Goal: Task Accomplishment & Management: Use online tool/utility

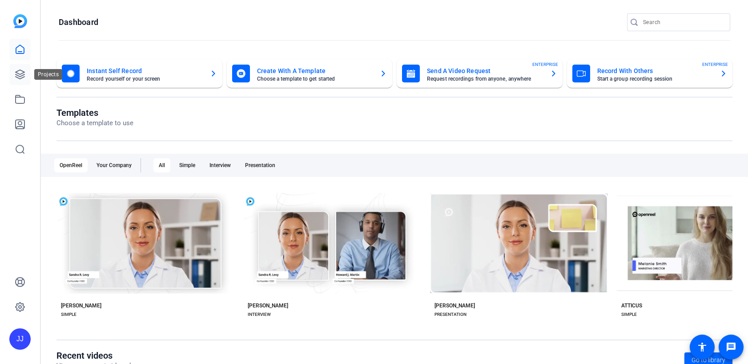
click at [20, 75] on icon at bounding box center [20, 74] width 11 height 11
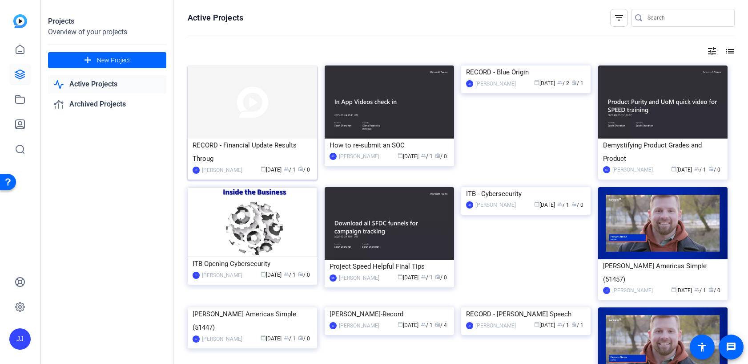
click at [240, 122] on img at bounding box center [252, 101] width 129 height 73
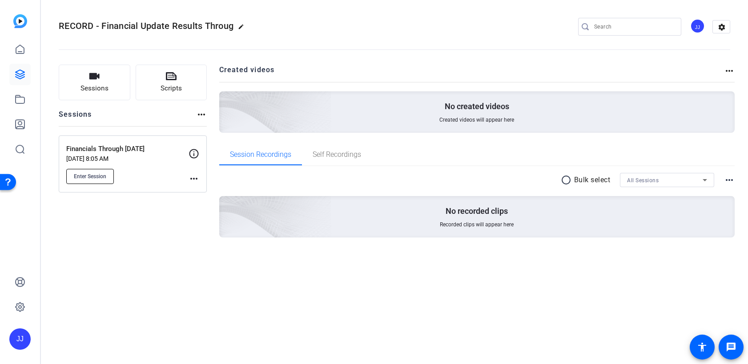
click at [87, 180] on button "Enter Session" at bounding box center [90, 176] width 48 height 15
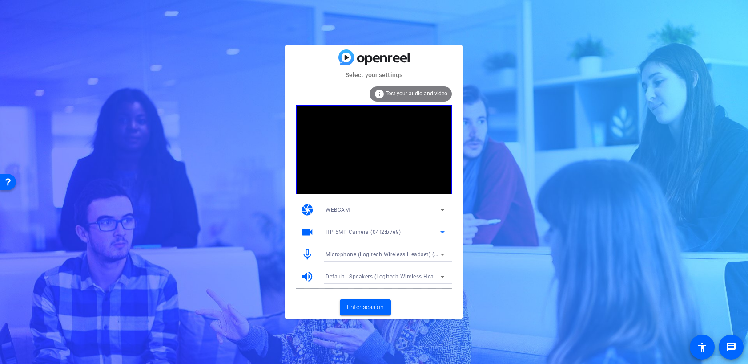
click at [388, 227] on div "HP 5MP Camera (04f2:b7e9)" at bounding box center [383, 231] width 115 height 11
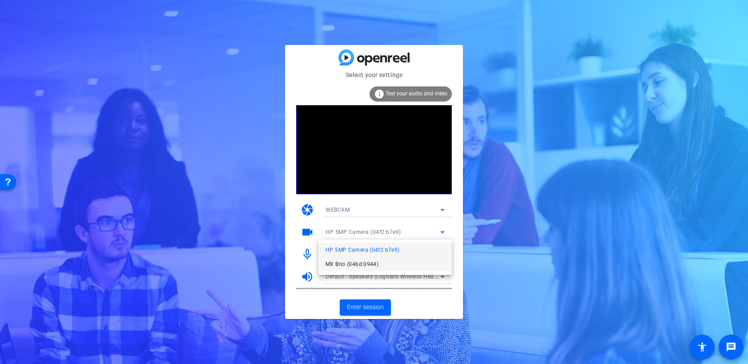
click at [364, 260] on span "MX Brio (046d:0944)" at bounding box center [352, 264] width 53 height 11
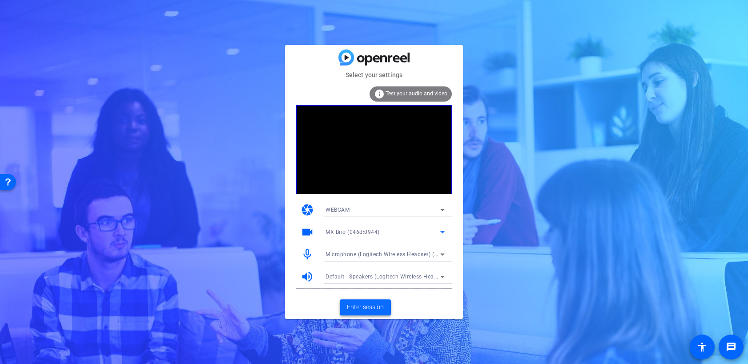
click at [371, 302] on span "Enter session" at bounding box center [365, 306] width 37 height 9
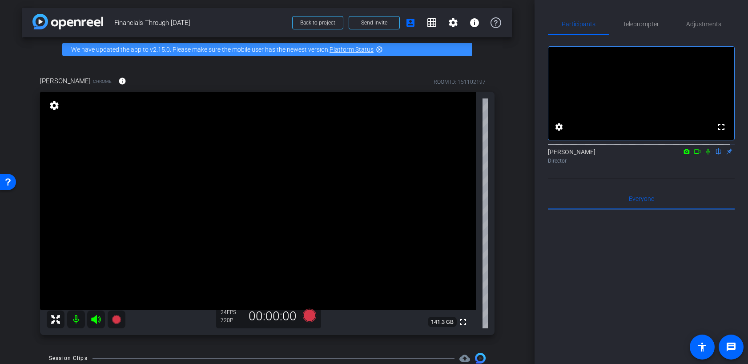
scroll to position [0, 0]
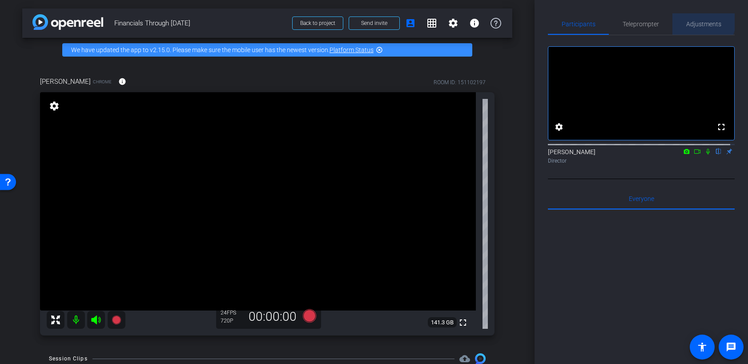
click at [697, 21] on span "Adjustments" at bounding box center [704, 24] width 35 height 6
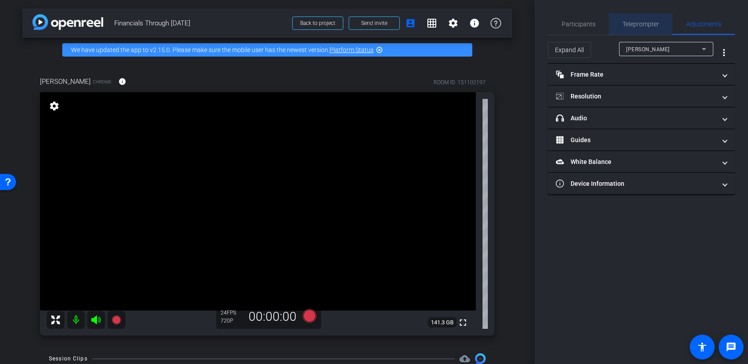
click at [634, 22] on span "Teleprompter" at bounding box center [641, 24] width 36 height 6
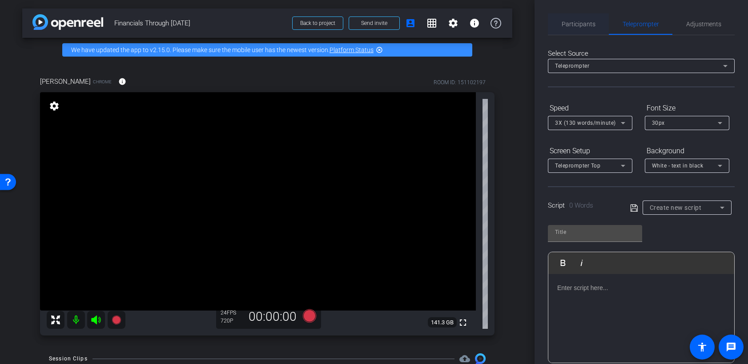
click at [578, 22] on span "Participants" at bounding box center [579, 24] width 34 height 6
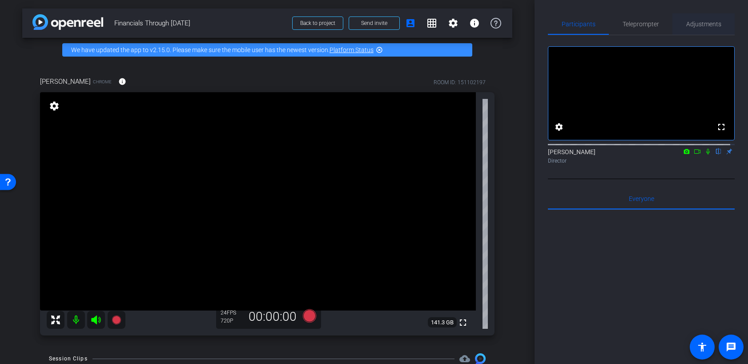
click at [690, 24] on span "Adjustments" at bounding box center [704, 24] width 35 height 6
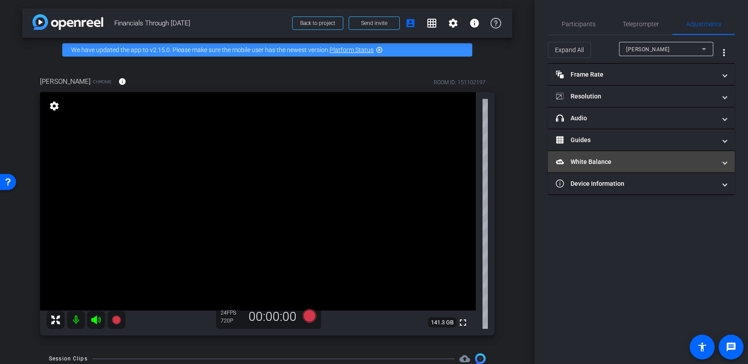
click at [601, 162] on mat-panel-title "White Balance White Balance" at bounding box center [636, 161] width 160 height 9
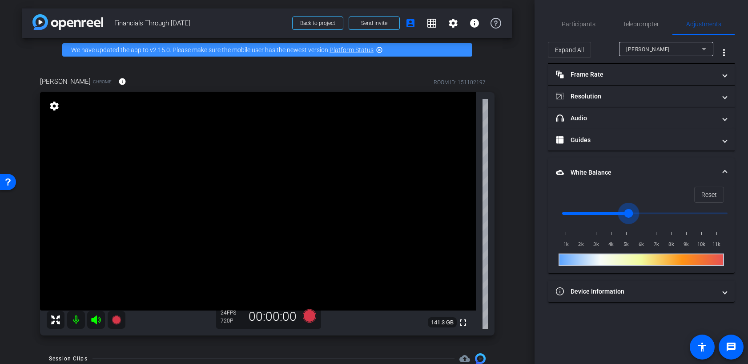
drag, startPoint x: 726, startPoint y: 212, endPoint x: 629, endPoint y: 211, distance: 97.5
click at [629, 211] on input "range" at bounding box center [645, 213] width 184 height 20
type input "1000"
click at [619, 261] on div at bounding box center [642, 259] width 166 height 12
click at [565, 209] on input "range" at bounding box center [645, 213] width 184 height 20
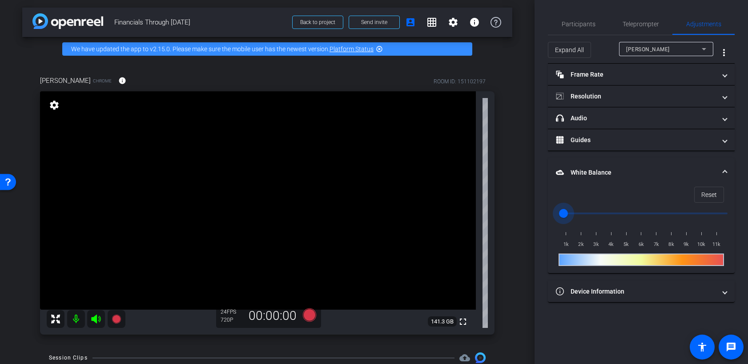
scroll to position [0, 0]
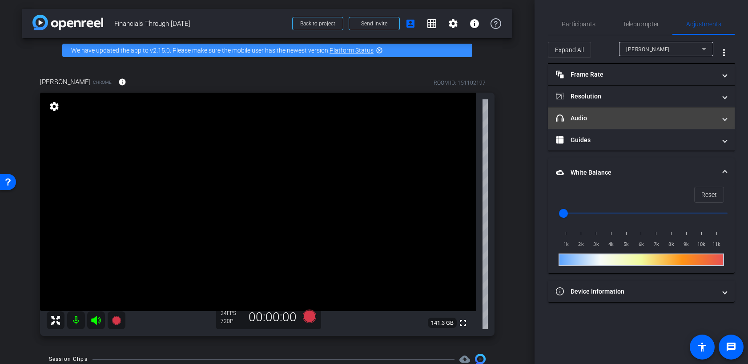
click at [644, 121] on mat-panel-title "headphone icon Audio" at bounding box center [636, 117] width 160 height 9
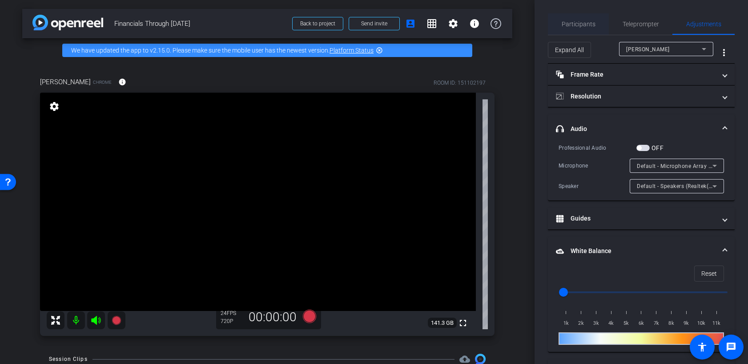
click at [572, 15] on span "Participants" at bounding box center [579, 23] width 34 height 21
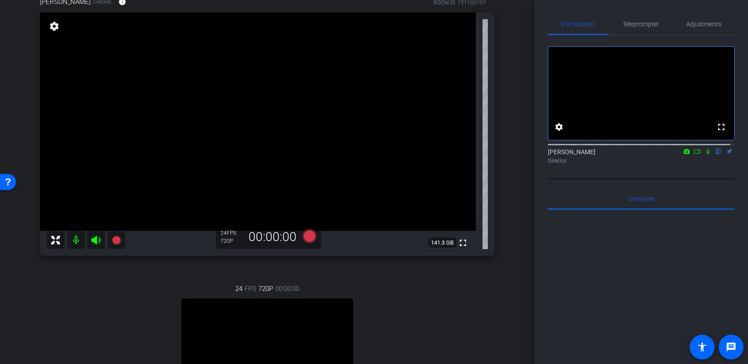
scroll to position [80, 0]
click at [707, 154] on icon at bounding box center [709, 152] width 4 height 6
click at [305, 236] on icon at bounding box center [309, 236] width 13 height 13
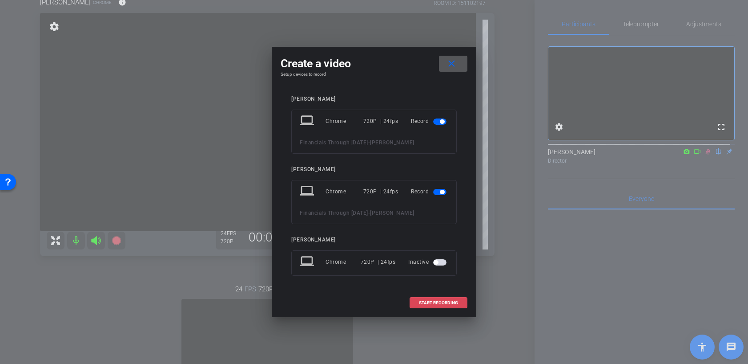
click at [449, 300] on span "START RECORDING" at bounding box center [438, 302] width 39 height 4
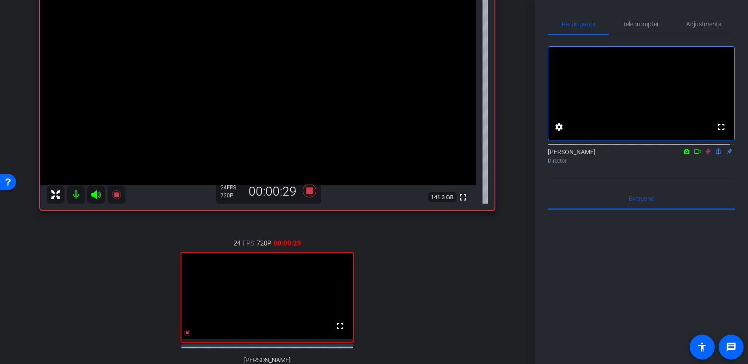
scroll to position [124, 0]
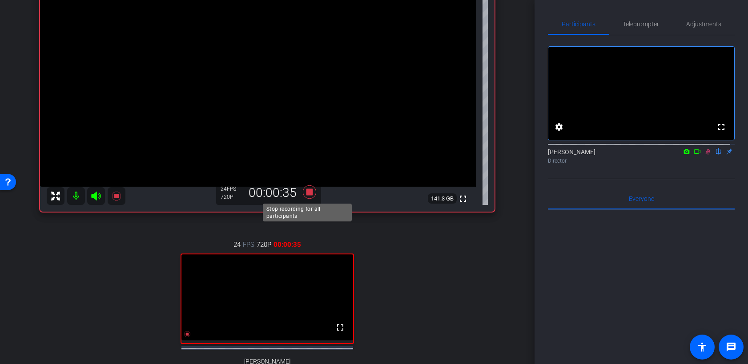
click at [306, 192] on icon at bounding box center [309, 191] width 13 height 13
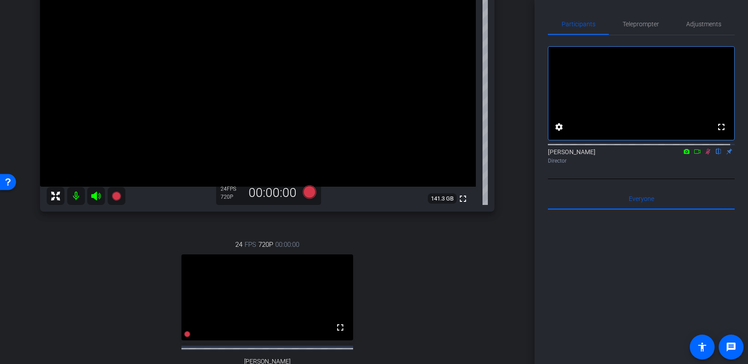
click at [705, 154] on icon at bounding box center [708, 151] width 7 height 6
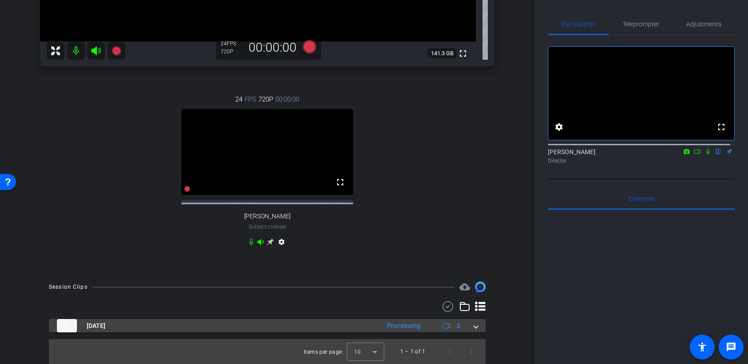
scroll to position [277, 0]
click at [469, 328] on div "[DATE] Processing 2" at bounding box center [265, 325] width 417 height 13
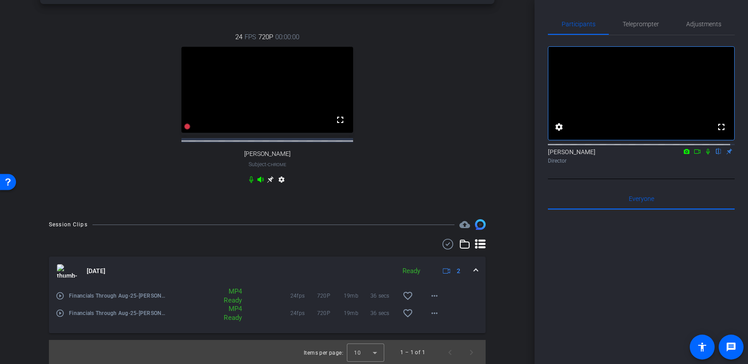
scroll to position [340, 0]
click at [408, 293] on mat-icon "favorite_border" at bounding box center [408, 294] width 11 height 11
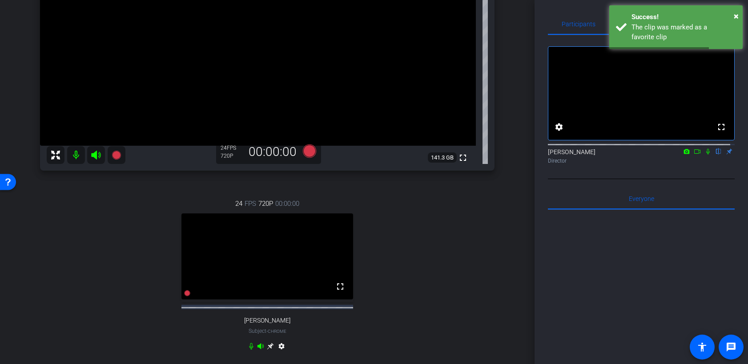
scroll to position [163, 0]
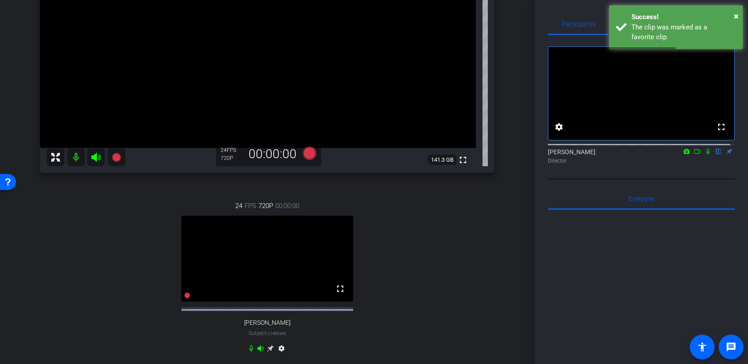
click at [703, 155] on mat-icon at bounding box center [708, 151] width 11 height 8
click at [307, 153] on icon at bounding box center [309, 152] width 13 height 13
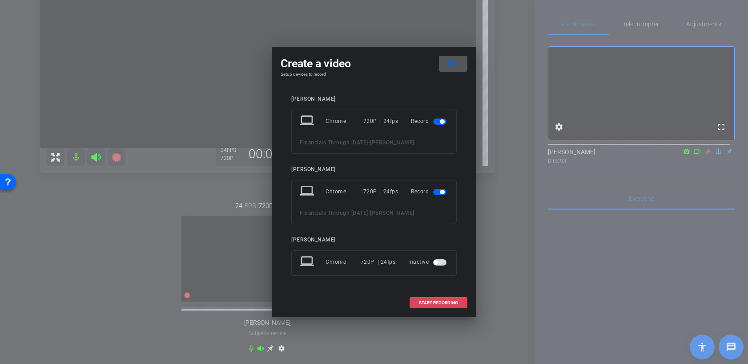
click at [442, 300] on span "START RECORDING" at bounding box center [438, 302] width 39 height 4
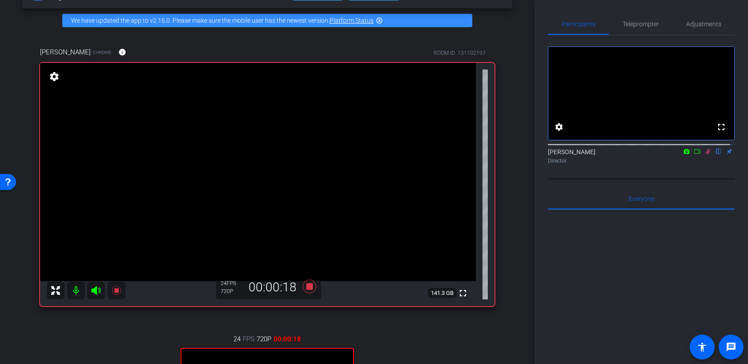
scroll to position [29, 0]
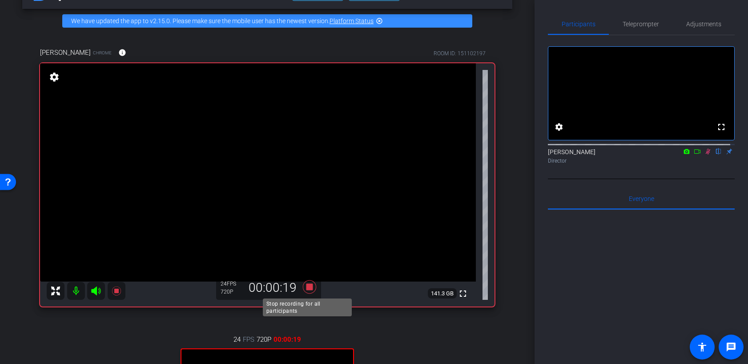
click at [308, 289] on icon at bounding box center [309, 286] width 13 height 13
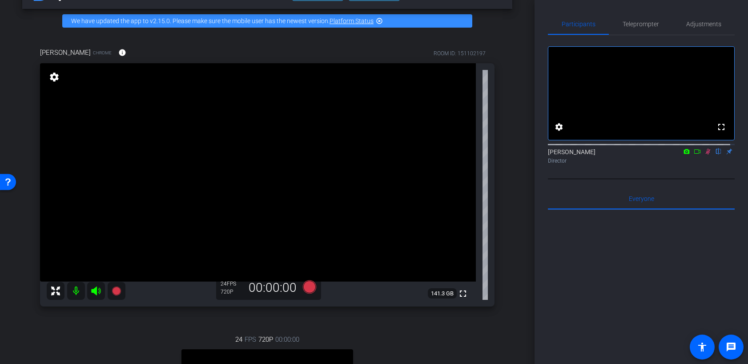
click at [705, 154] on icon at bounding box center [708, 151] width 7 height 6
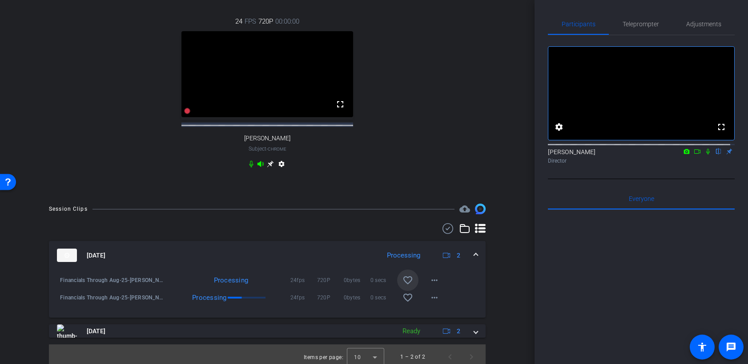
scroll to position [360, 0]
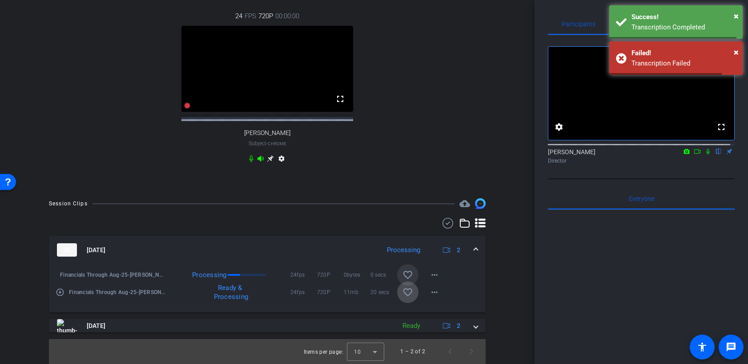
click at [405, 294] on mat-icon "favorite_border" at bounding box center [408, 292] width 11 height 11
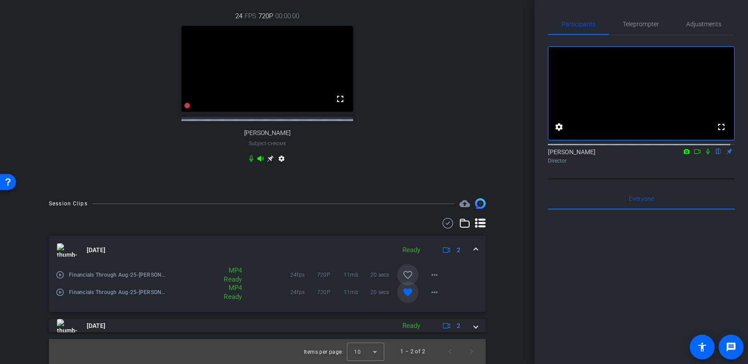
click at [718, 271] on div at bounding box center [641, 320] width 187 height 220
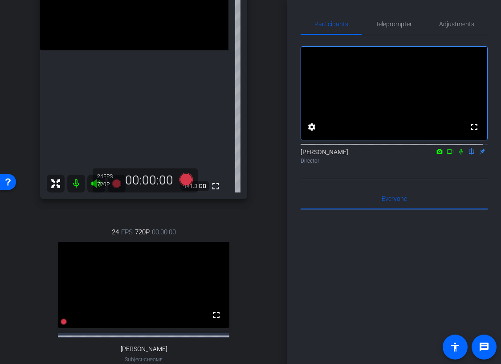
scroll to position [178, 0]
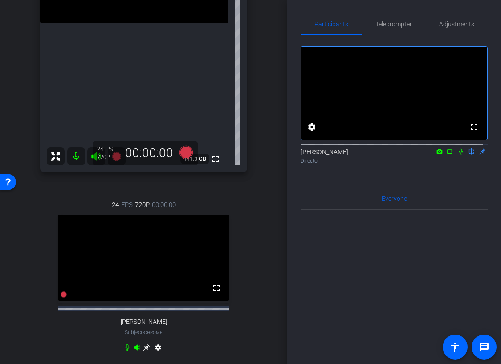
click at [457, 154] on icon at bounding box center [460, 151] width 7 height 6
click at [182, 151] on icon at bounding box center [185, 152] width 13 height 13
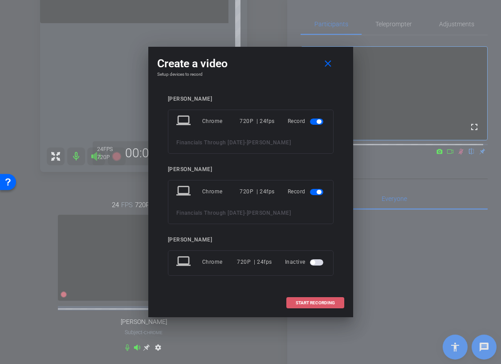
click at [316, 298] on span at bounding box center [315, 302] width 57 height 21
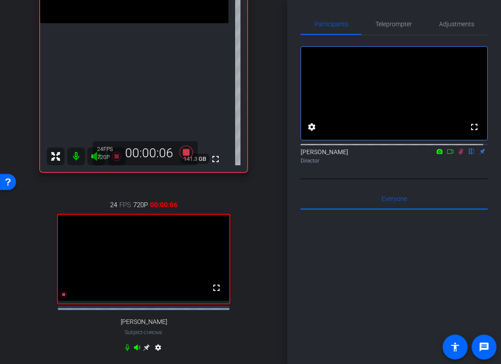
click at [457, 154] on icon at bounding box center [460, 151] width 7 height 6
click at [459, 154] on icon at bounding box center [461, 152] width 4 height 6
click at [457, 154] on icon at bounding box center [460, 151] width 7 height 6
click at [182, 152] on icon at bounding box center [185, 152] width 13 height 13
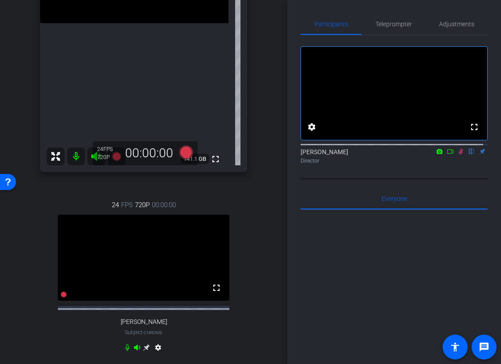
click at [457, 154] on icon at bounding box center [460, 151] width 7 height 6
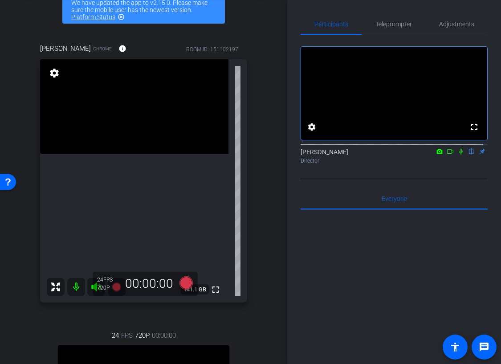
scroll to position [0, 0]
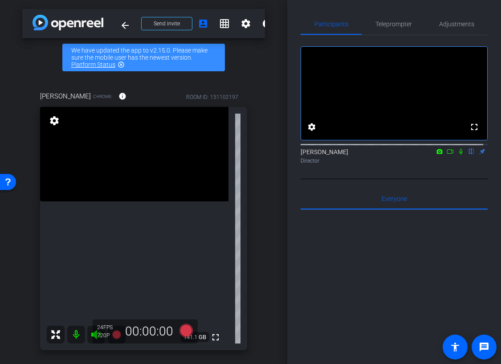
click at [457, 154] on icon at bounding box center [460, 151] width 7 height 6
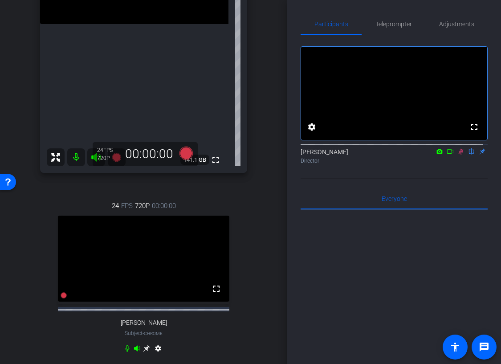
scroll to position [178, 0]
click at [183, 153] on icon at bounding box center [185, 152] width 13 height 13
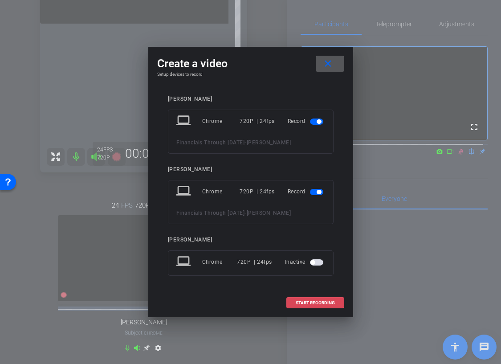
click at [311, 301] on span "START RECORDING" at bounding box center [314, 302] width 39 height 4
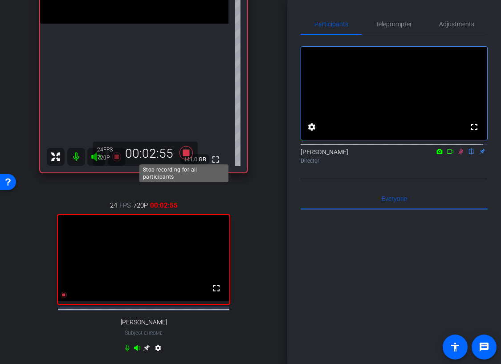
click at [184, 152] on icon at bounding box center [185, 152] width 13 height 13
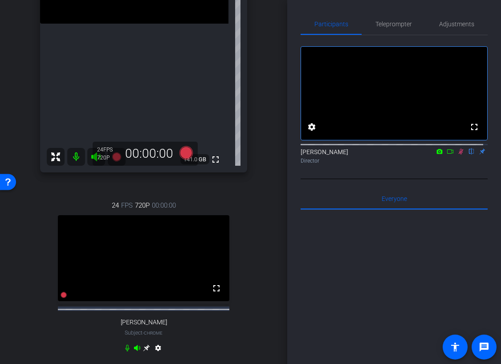
click at [458, 154] on icon at bounding box center [460, 152] width 5 height 6
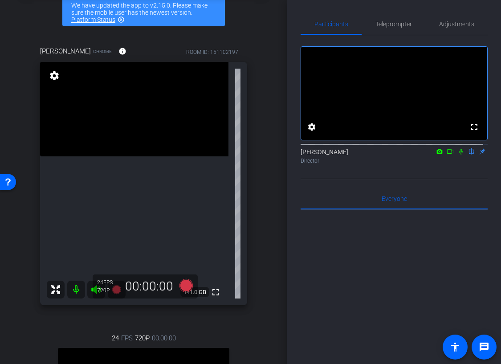
scroll to position [44, 0]
click at [359, 179] on div "fullscreen settings [PERSON_NAME] flip Director" at bounding box center [393, 107] width 187 height 144
click at [459, 154] on icon at bounding box center [461, 152] width 4 height 6
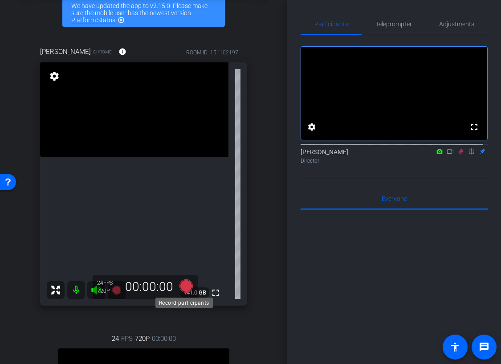
click at [186, 289] on icon at bounding box center [185, 285] width 13 height 13
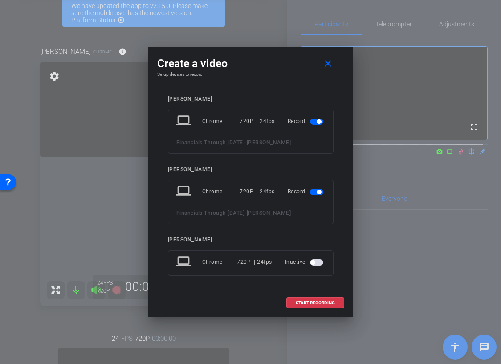
click at [313, 192] on span "button" at bounding box center [316, 192] width 13 height 6
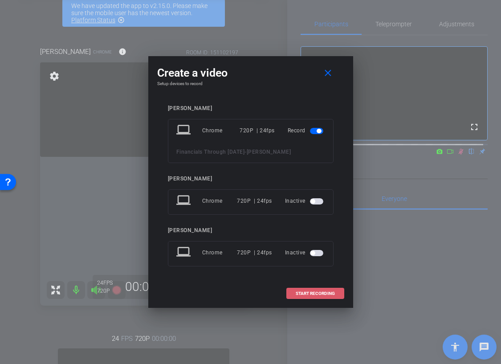
click at [308, 291] on span "START RECORDING" at bounding box center [314, 293] width 39 height 4
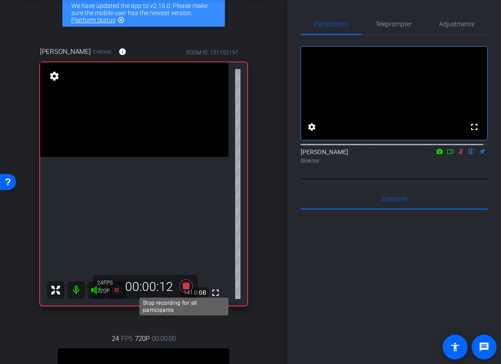
click at [190, 287] on icon at bounding box center [185, 285] width 13 height 13
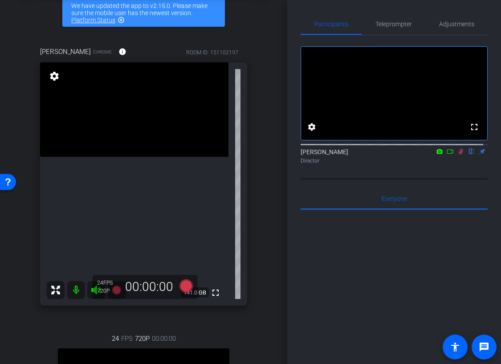
click at [457, 154] on icon at bounding box center [460, 151] width 7 height 6
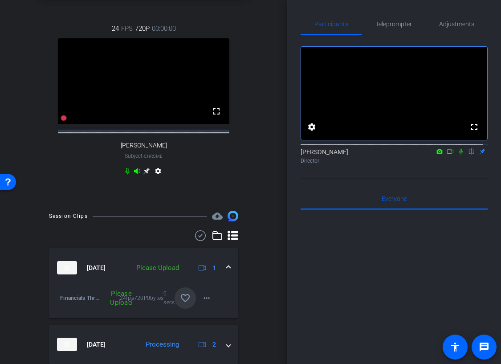
scroll to position [356, 0]
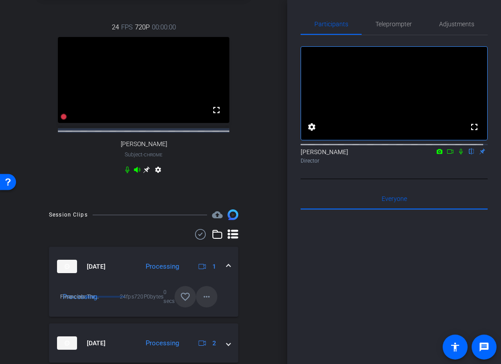
click at [205, 302] on mat-icon "more_horiz" at bounding box center [206, 296] width 11 height 11
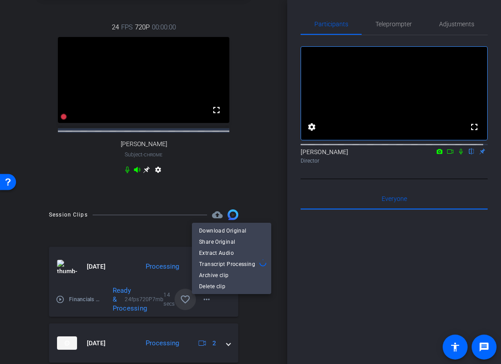
click at [275, 178] on div at bounding box center [250, 182] width 501 height 364
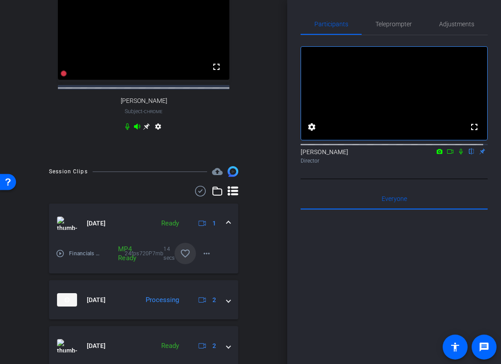
scroll to position [400, 0]
click at [202, 258] on mat-icon "more_horiz" at bounding box center [206, 252] width 11 height 11
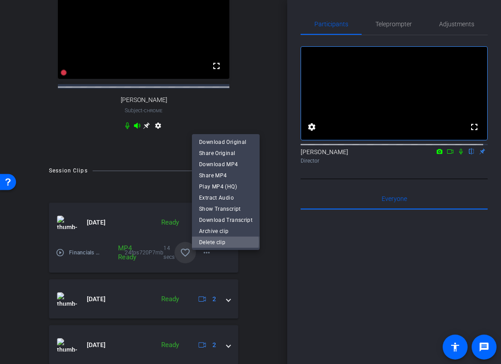
click at [221, 242] on span "Delete clip" at bounding box center [225, 241] width 53 height 11
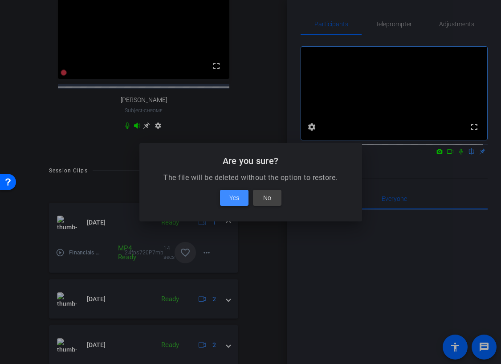
click at [236, 190] on span at bounding box center [234, 197] width 28 height 21
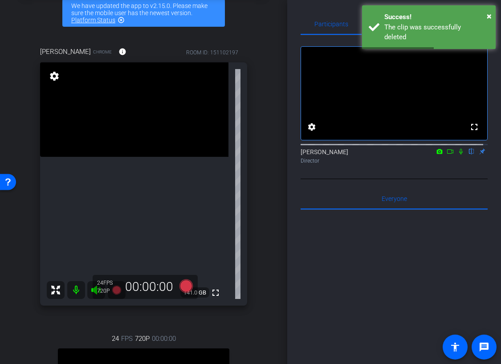
scroll to position [44, 0]
click at [457, 154] on icon at bounding box center [460, 151] width 7 height 6
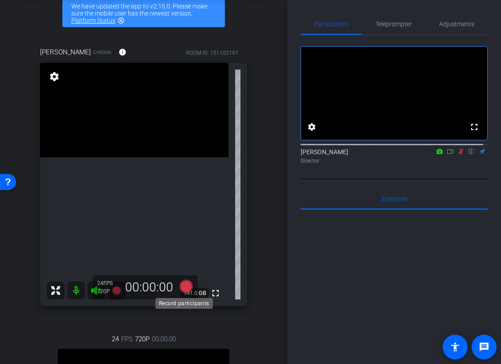
click at [189, 286] on icon at bounding box center [185, 285] width 13 height 13
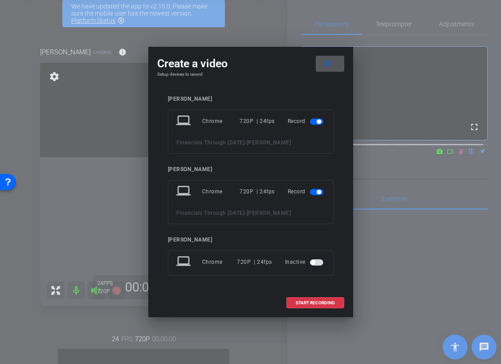
click at [311, 192] on span "button" at bounding box center [316, 192] width 13 height 6
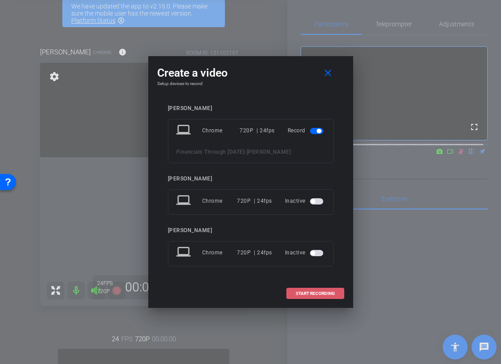
click at [318, 291] on span "START RECORDING" at bounding box center [314, 293] width 39 height 4
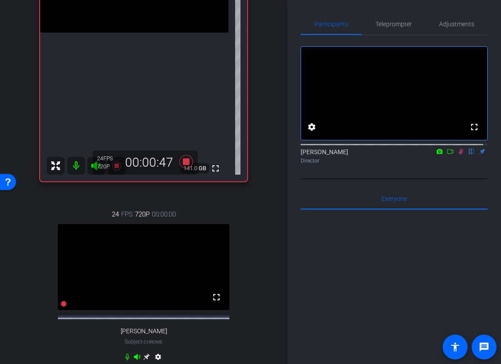
scroll to position [178, 0]
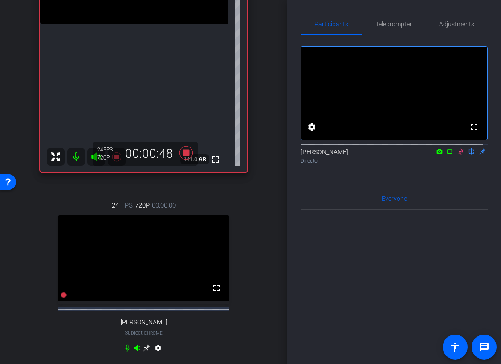
click at [125, 351] on icon at bounding box center [127, 347] width 4 height 7
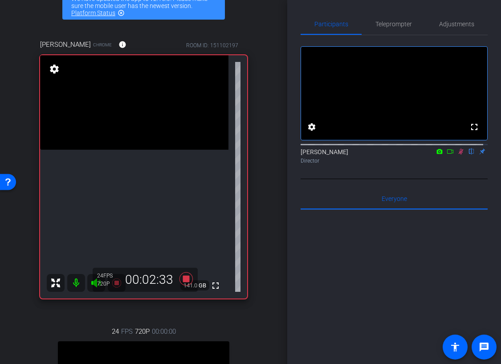
scroll to position [44, 0]
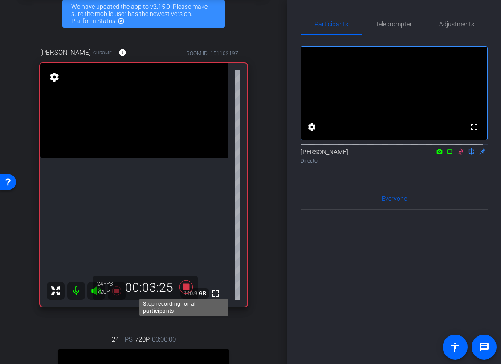
click at [184, 286] on icon at bounding box center [185, 286] width 13 height 13
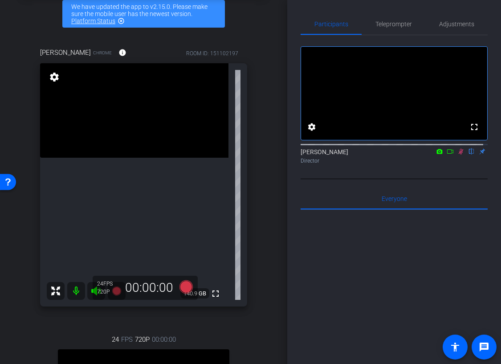
click at [457, 154] on icon at bounding box center [460, 151] width 7 height 6
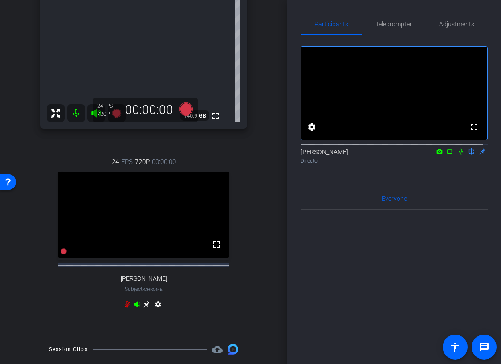
scroll to position [222, 0]
click at [124, 307] on icon at bounding box center [127, 303] width 7 height 7
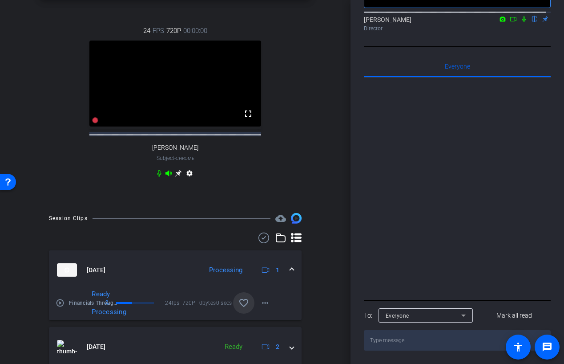
scroll to position [258, 0]
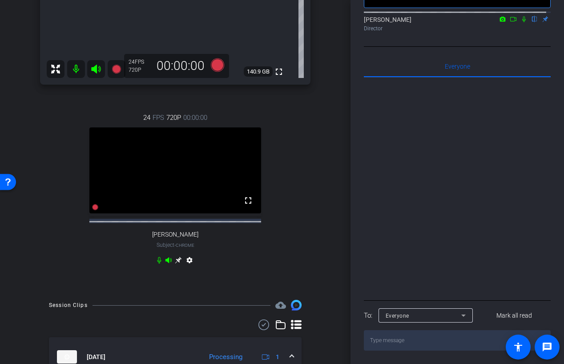
click at [157, 263] on icon at bounding box center [159, 260] width 4 height 7
click at [156, 263] on icon at bounding box center [159, 259] width 7 height 7
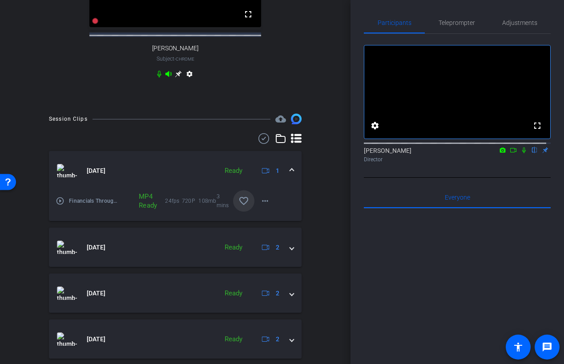
scroll to position [445, 0]
click at [243, 206] on mat-icon "favorite_border" at bounding box center [244, 200] width 11 height 11
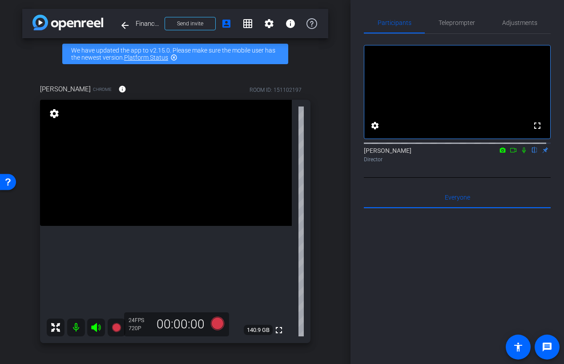
scroll to position [0, 0]
click at [336, 161] on div "arrow_back Financials Through [DATE] Back to project Send invite account_box gr…" at bounding box center [175, 182] width 351 height 364
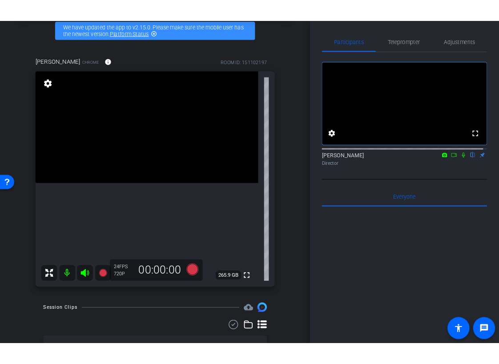
scroll to position [44, 0]
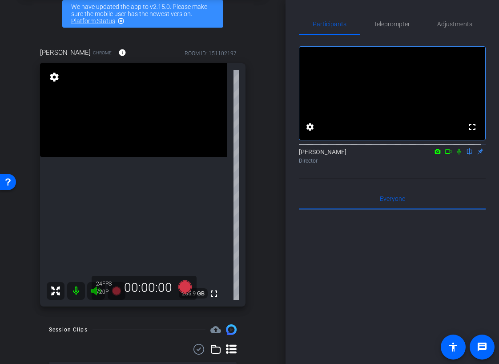
click at [344, 179] on div "fullscreen settings [PERSON_NAME] flip Director" at bounding box center [392, 107] width 187 height 144
click at [456, 154] on icon at bounding box center [459, 151] width 7 height 6
click at [186, 285] on icon at bounding box center [184, 286] width 13 height 13
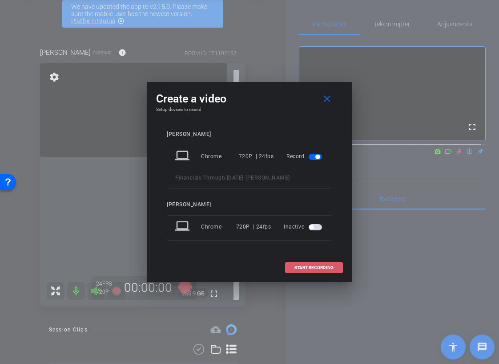
click at [314, 266] on span "START RECORDING" at bounding box center [314, 267] width 39 height 4
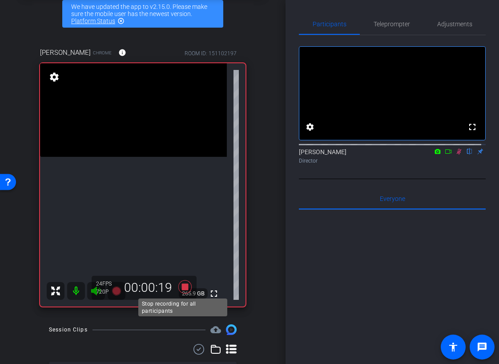
click at [184, 285] on icon at bounding box center [184, 286] width 13 height 13
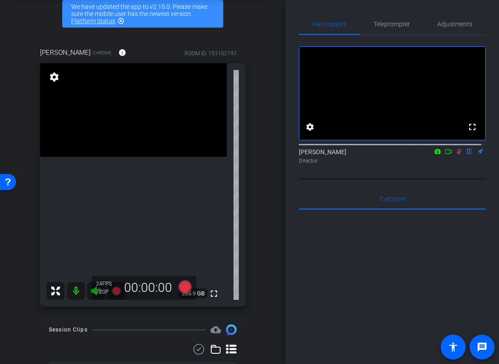
click at [456, 154] on icon at bounding box center [459, 151] width 7 height 6
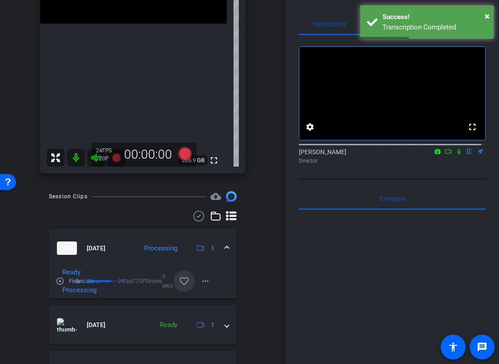
scroll to position [178, 0]
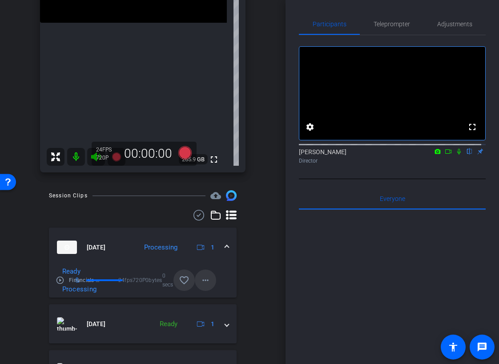
click at [200, 282] on mat-icon "more_horiz" at bounding box center [205, 280] width 11 height 11
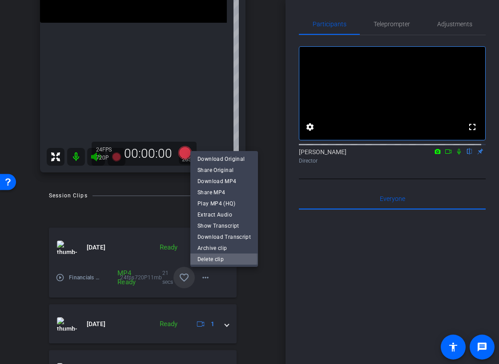
click at [210, 259] on span "Delete clip" at bounding box center [224, 259] width 53 height 11
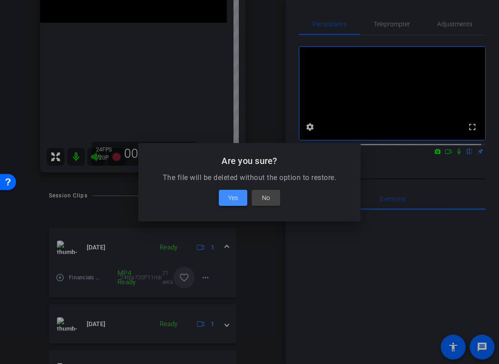
click at [229, 196] on span "Yes" at bounding box center [233, 197] width 10 height 11
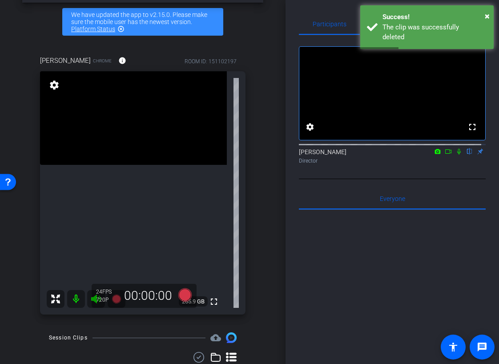
scroll to position [0, 0]
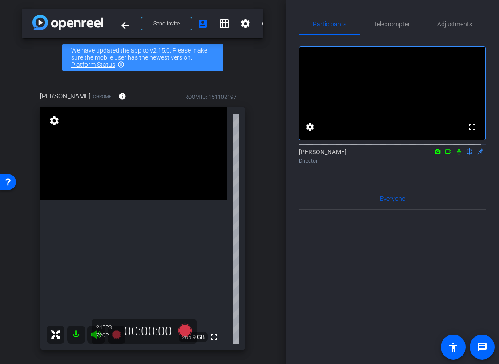
click at [457, 154] on icon at bounding box center [459, 152] width 4 height 6
click at [185, 331] on icon at bounding box center [184, 330] width 13 height 13
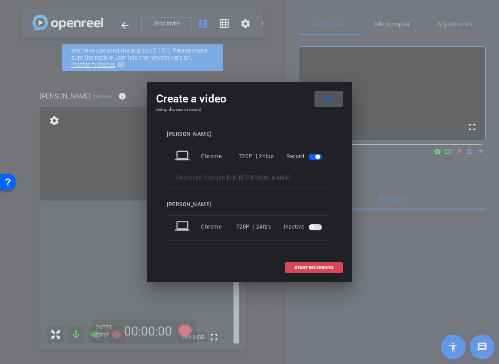
click at [316, 267] on span "START RECORDING" at bounding box center [314, 267] width 39 height 4
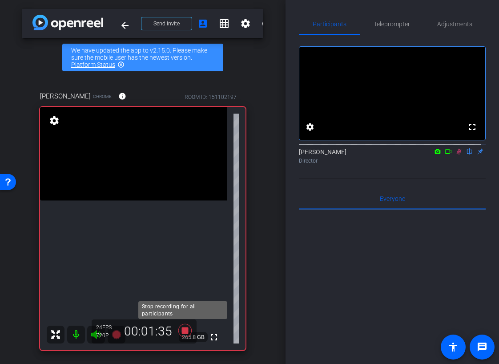
click at [182, 331] on icon at bounding box center [184, 330] width 13 height 13
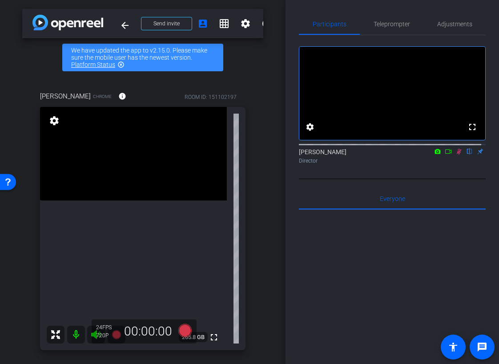
click at [456, 154] on icon at bounding box center [459, 151] width 7 height 6
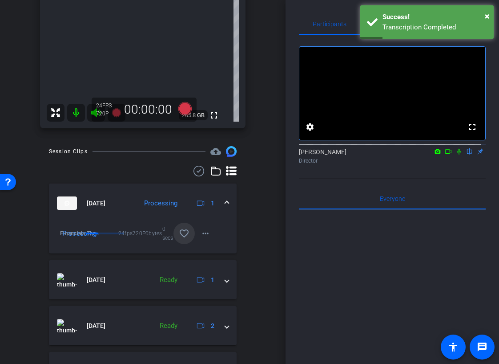
scroll to position [222, 0]
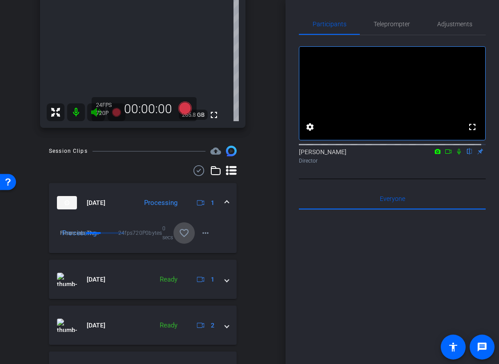
click at [183, 231] on mat-icon "favorite_border" at bounding box center [184, 232] width 11 height 11
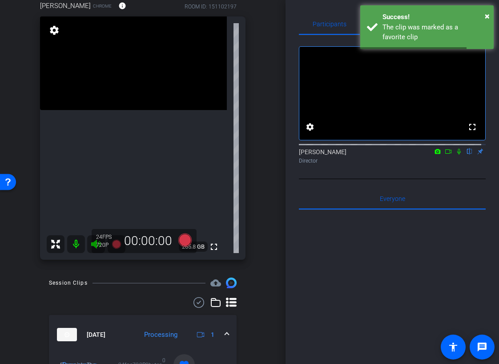
scroll to position [89, 0]
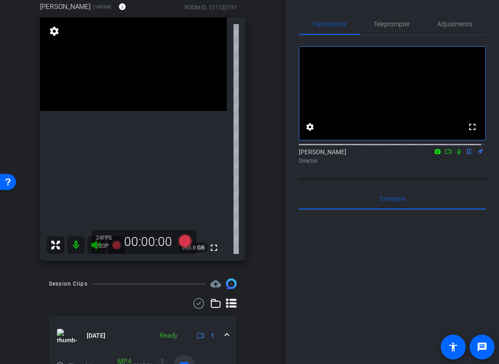
click at [457, 154] on icon at bounding box center [459, 152] width 4 height 6
click at [457, 154] on icon at bounding box center [459, 152] width 5 height 6
click at [457, 154] on icon at bounding box center [459, 152] width 4 height 6
click at [457, 154] on icon at bounding box center [459, 152] width 5 height 6
click at [456, 154] on icon at bounding box center [459, 151] width 7 height 6
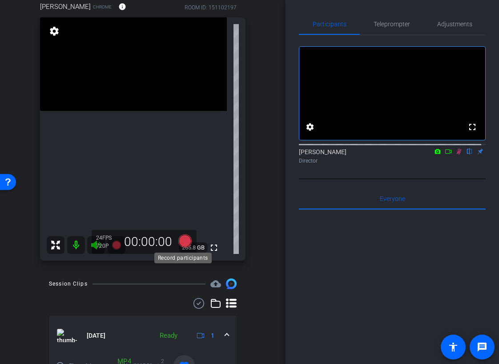
click at [182, 239] on icon at bounding box center [184, 240] width 13 height 13
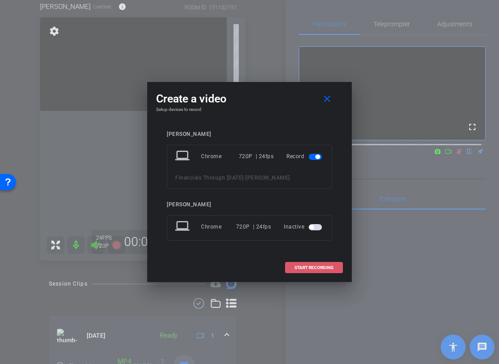
click at [310, 265] on span "START RECORDING" at bounding box center [314, 267] width 39 height 4
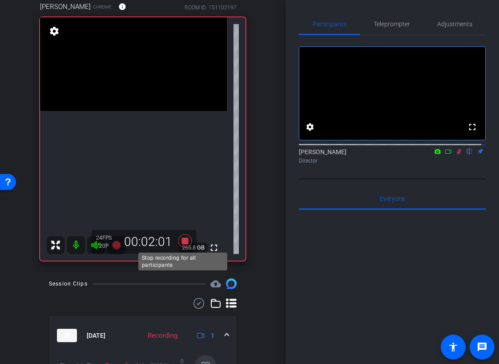
click at [184, 238] on icon at bounding box center [184, 240] width 13 height 13
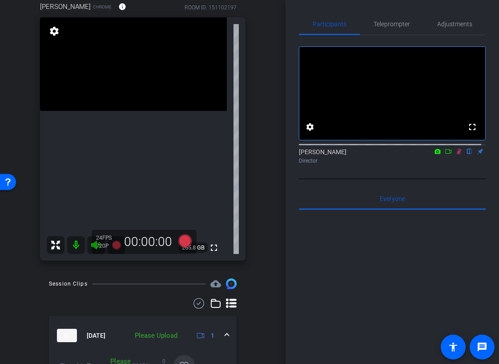
click at [457, 154] on icon at bounding box center [459, 151] width 7 height 6
click at [456, 154] on icon at bounding box center [459, 151] width 7 height 6
click at [182, 240] on icon at bounding box center [184, 240] width 13 height 13
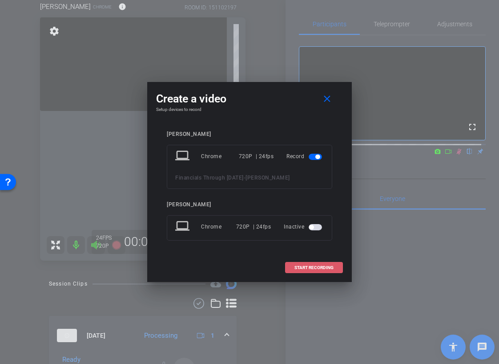
click at [313, 266] on span "START RECORDING" at bounding box center [314, 267] width 39 height 4
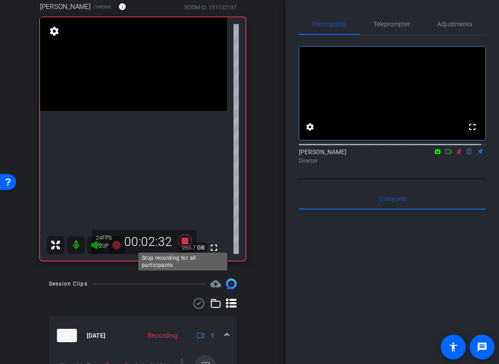
click at [183, 239] on icon at bounding box center [184, 240] width 13 height 13
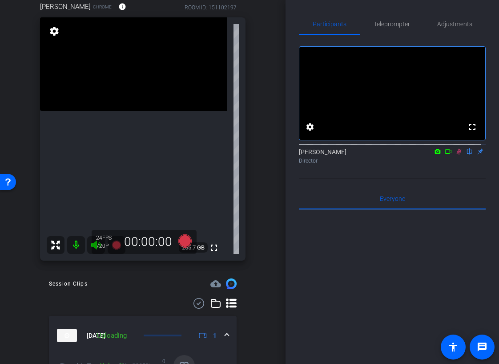
click at [456, 154] on icon at bounding box center [459, 151] width 7 height 6
click at [184, 241] on icon at bounding box center [184, 240] width 13 height 13
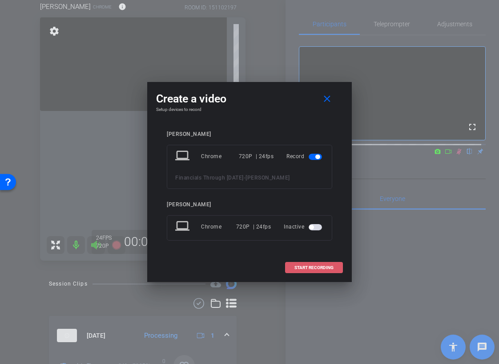
click at [314, 260] on span at bounding box center [314, 267] width 57 height 21
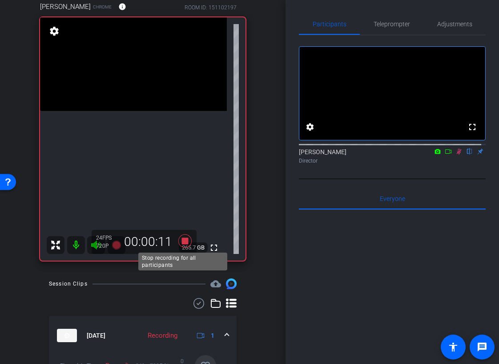
click at [185, 243] on icon at bounding box center [184, 240] width 13 height 13
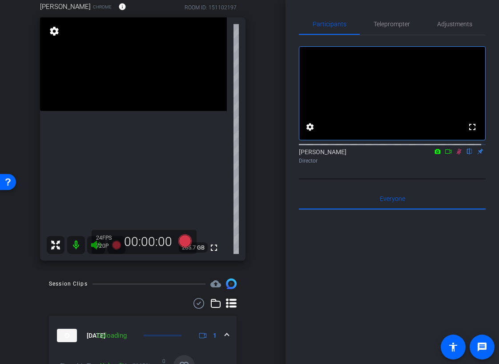
click at [456, 154] on icon at bounding box center [459, 151] width 7 height 6
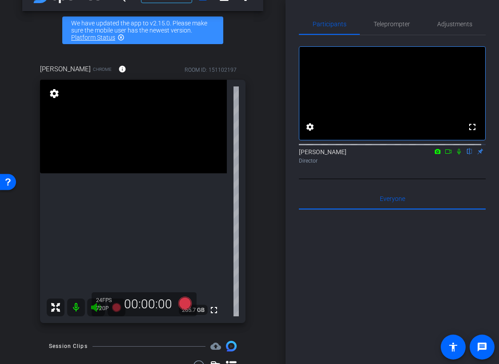
scroll to position [0, 0]
